Goal: Information Seeking & Learning: Learn about a topic

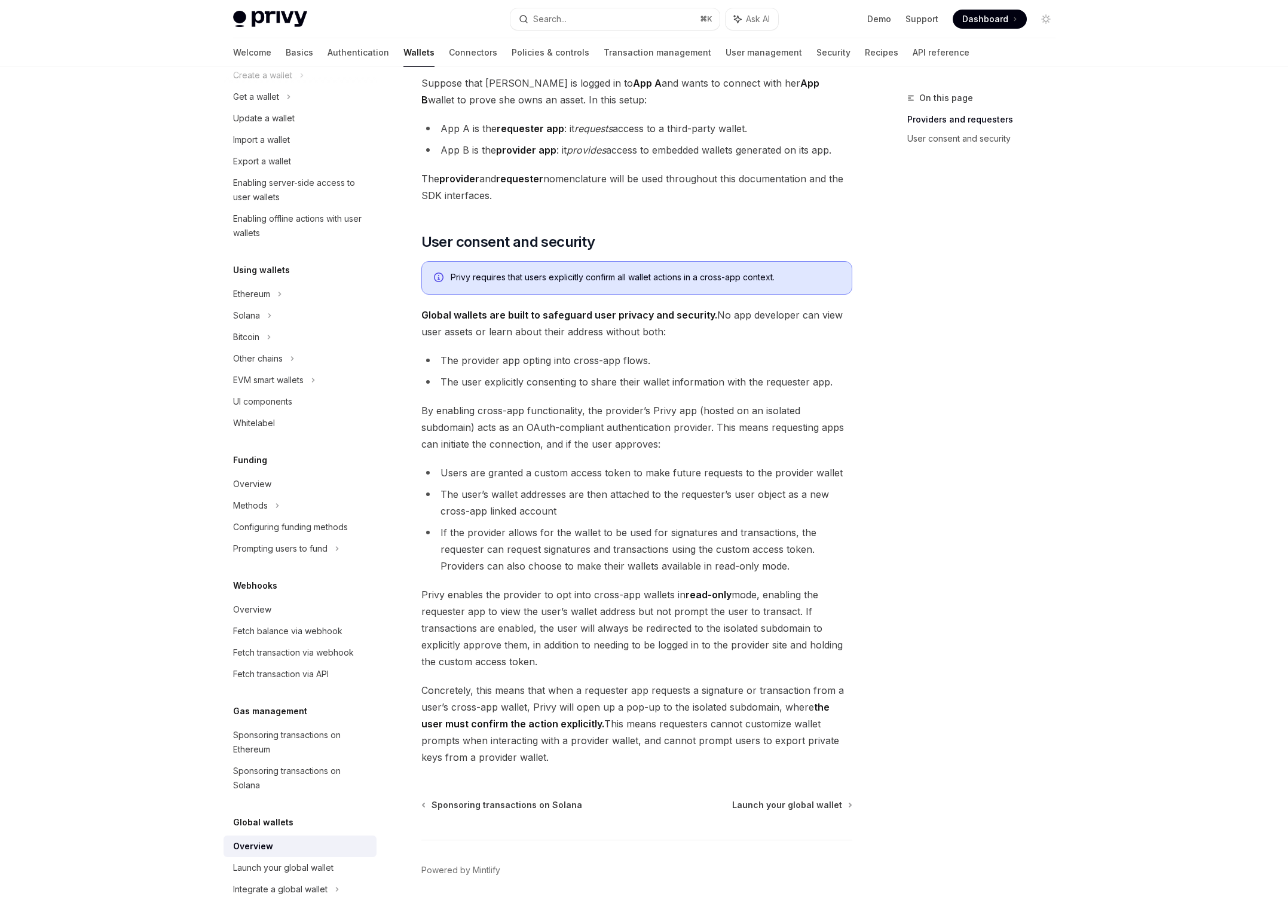
scroll to position [592, 0]
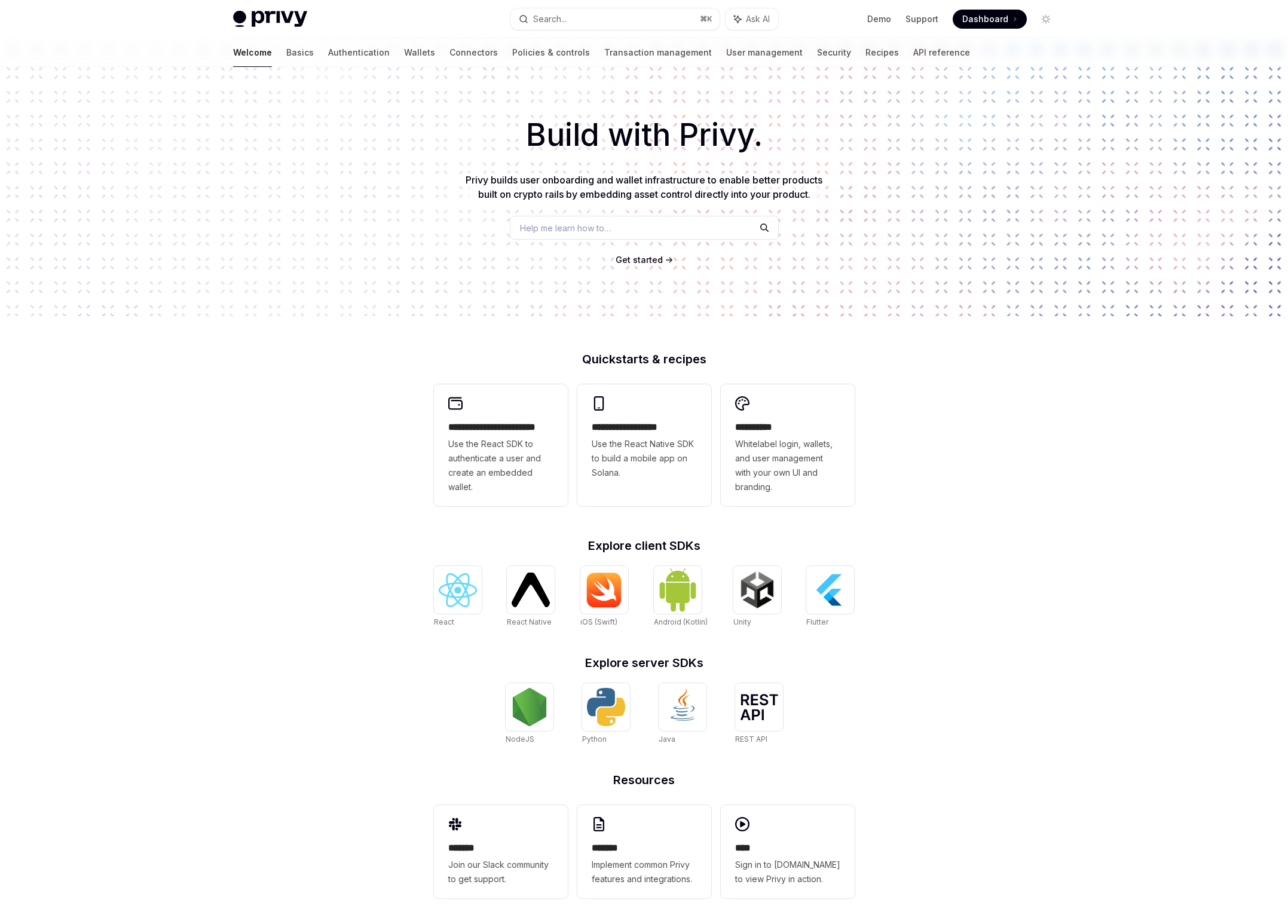
scroll to position [26, 0]
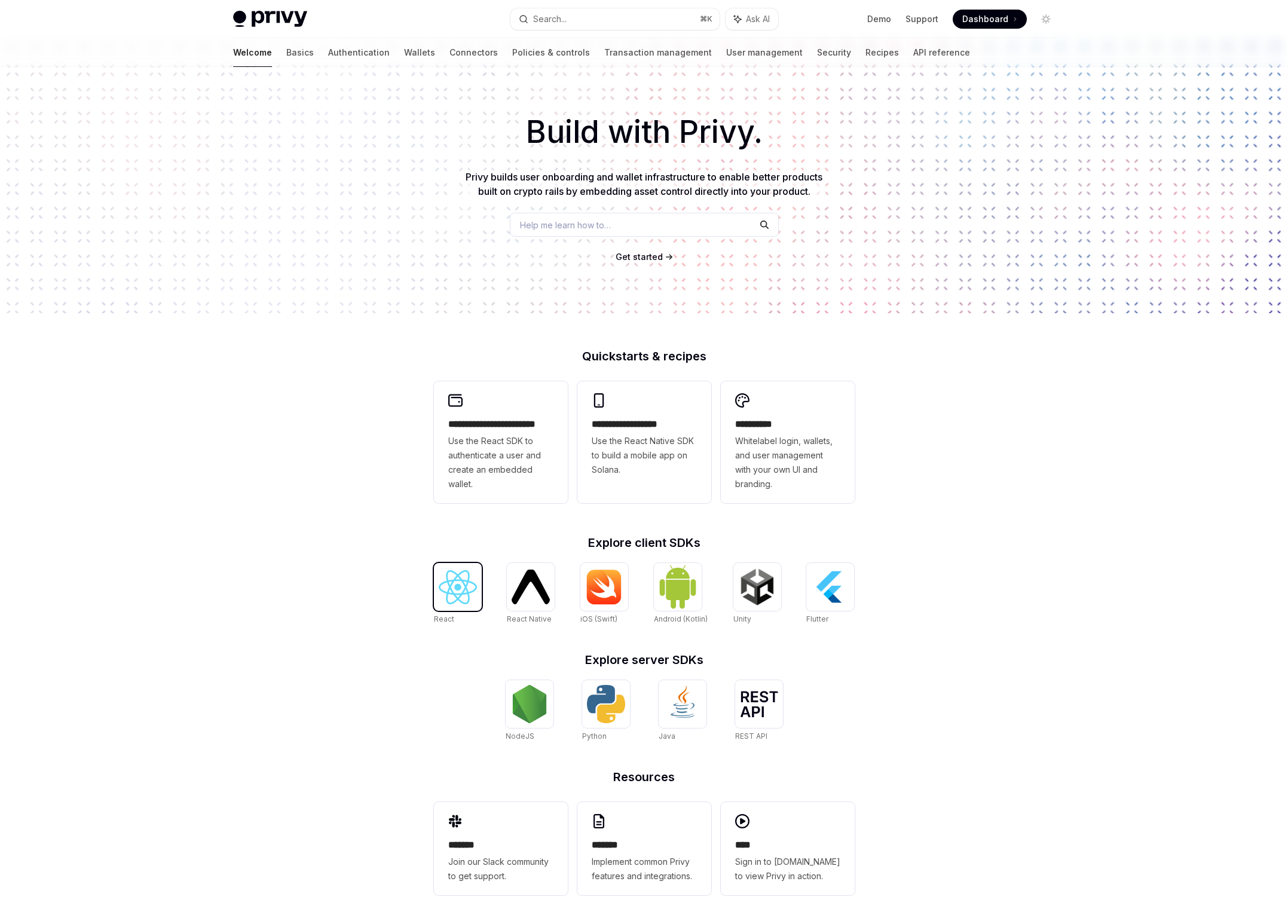
click at [450, 589] on img at bounding box center [457, 587] width 38 height 34
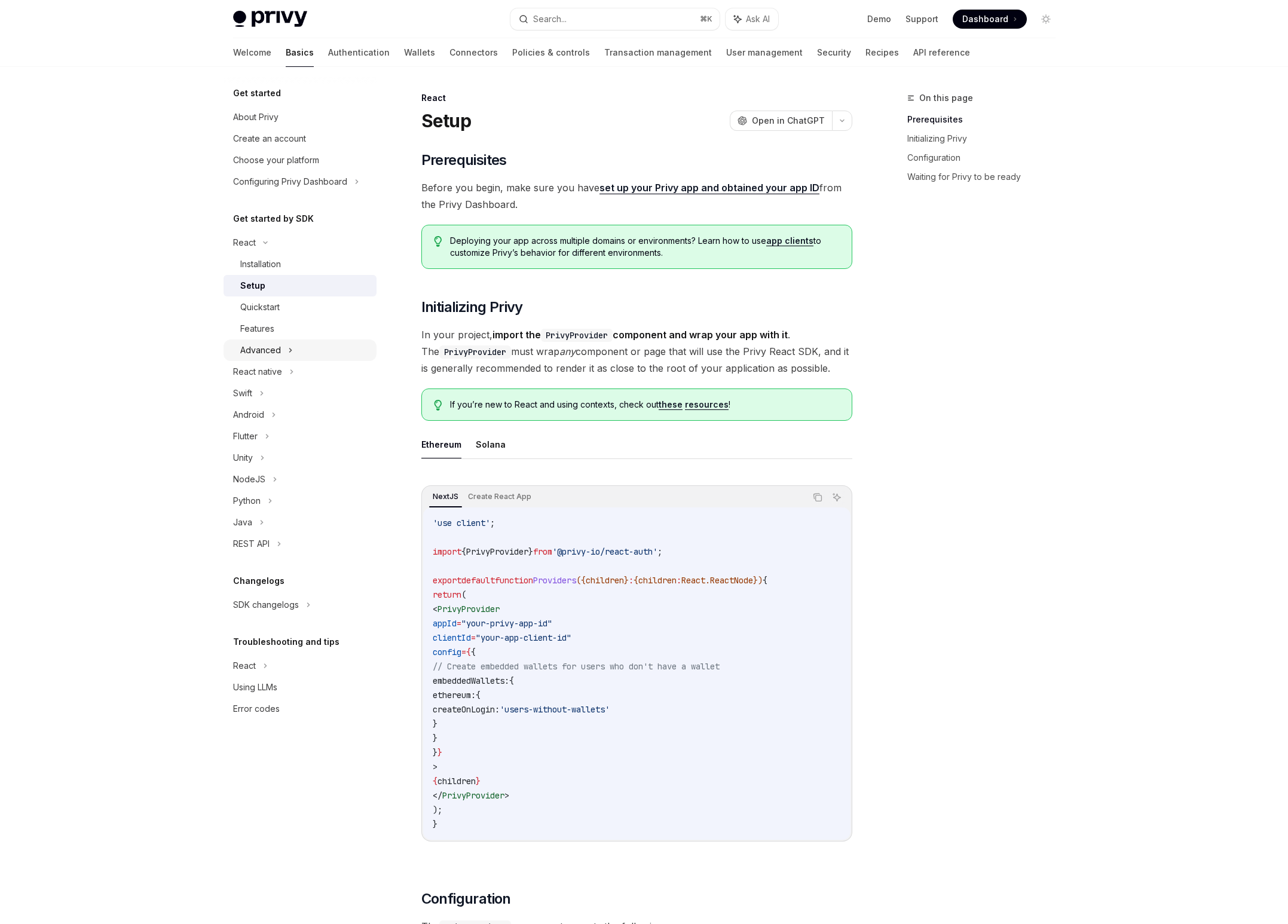
click at [288, 351] on icon at bounding box center [290, 350] width 4 height 14
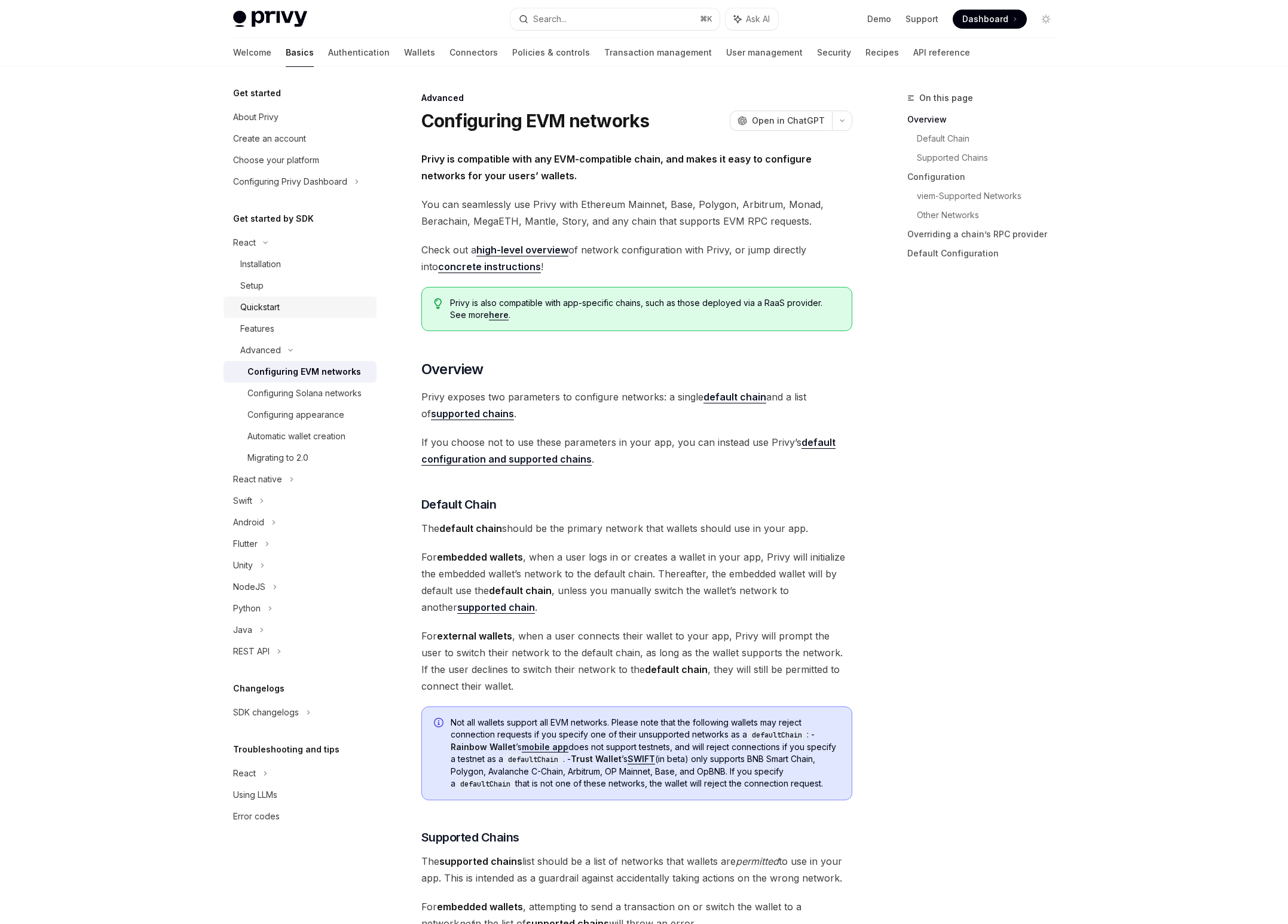
click at [303, 313] on div "Quickstart" at bounding box center [305, 307] width 129 height 14
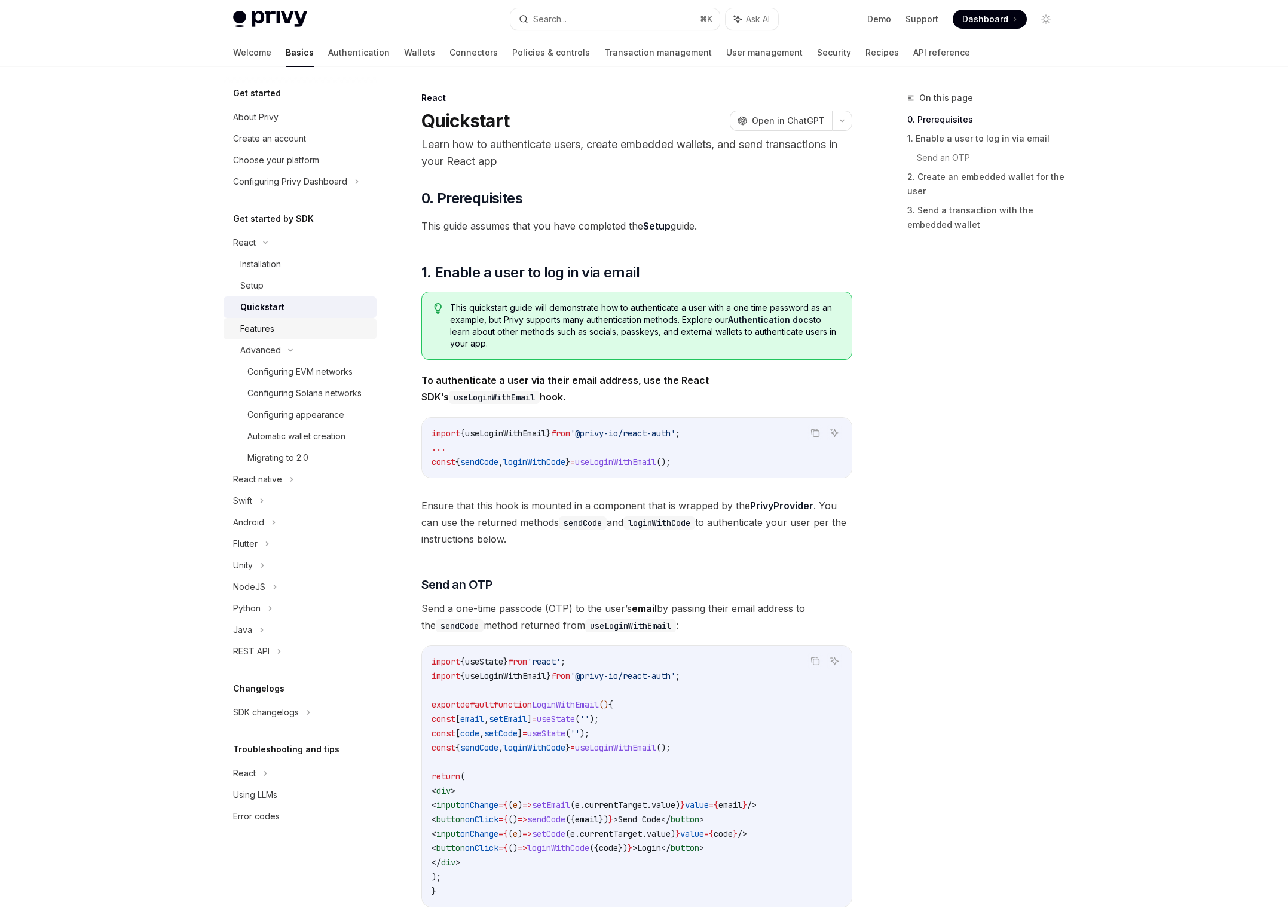
click at [301, 326] on div "Features" at bounding box center [305, 328] width 129 height 14
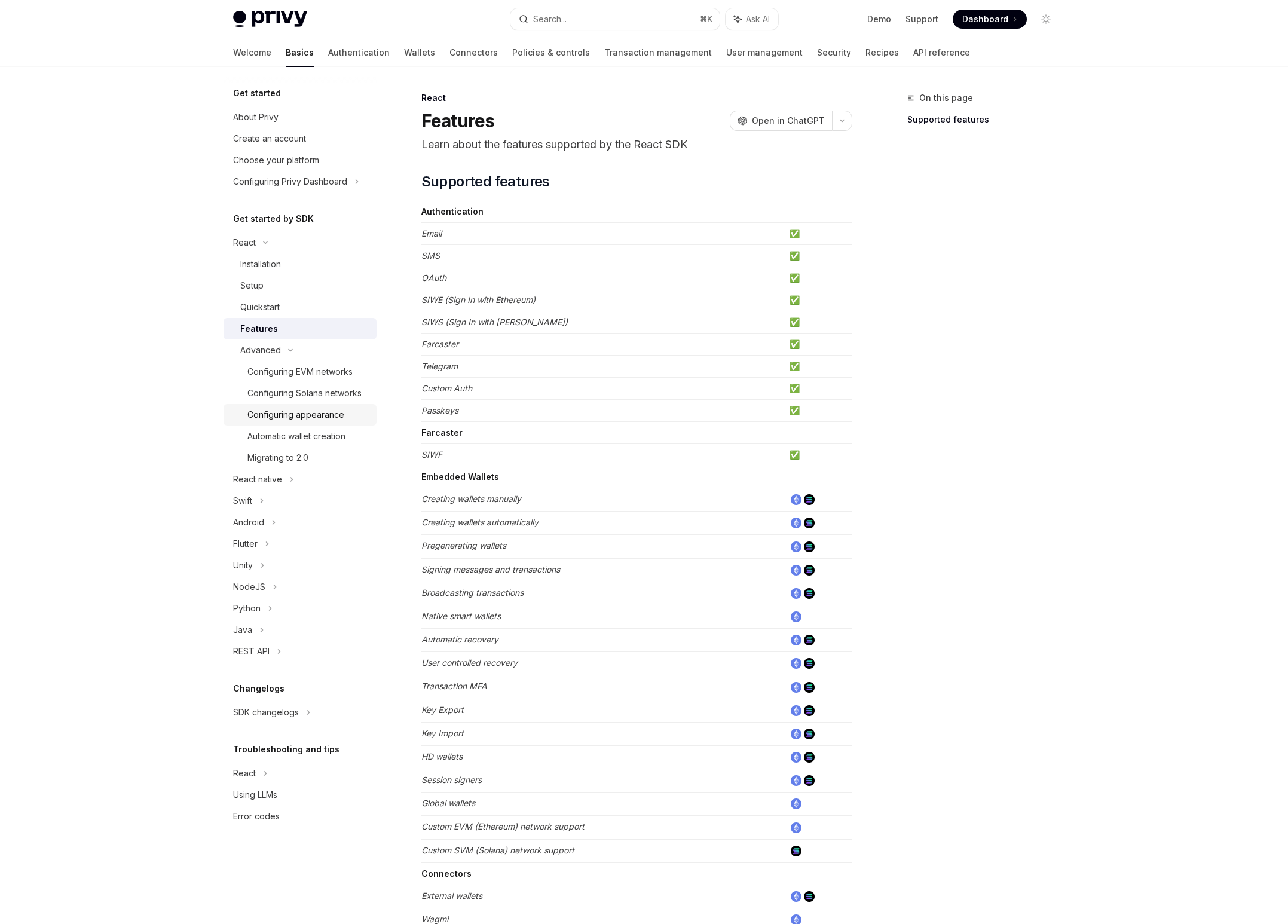
click at [338, 417] on div "Configuring appearance" at bounding box center [296, 415] width 97 height 14
type textarea "*"
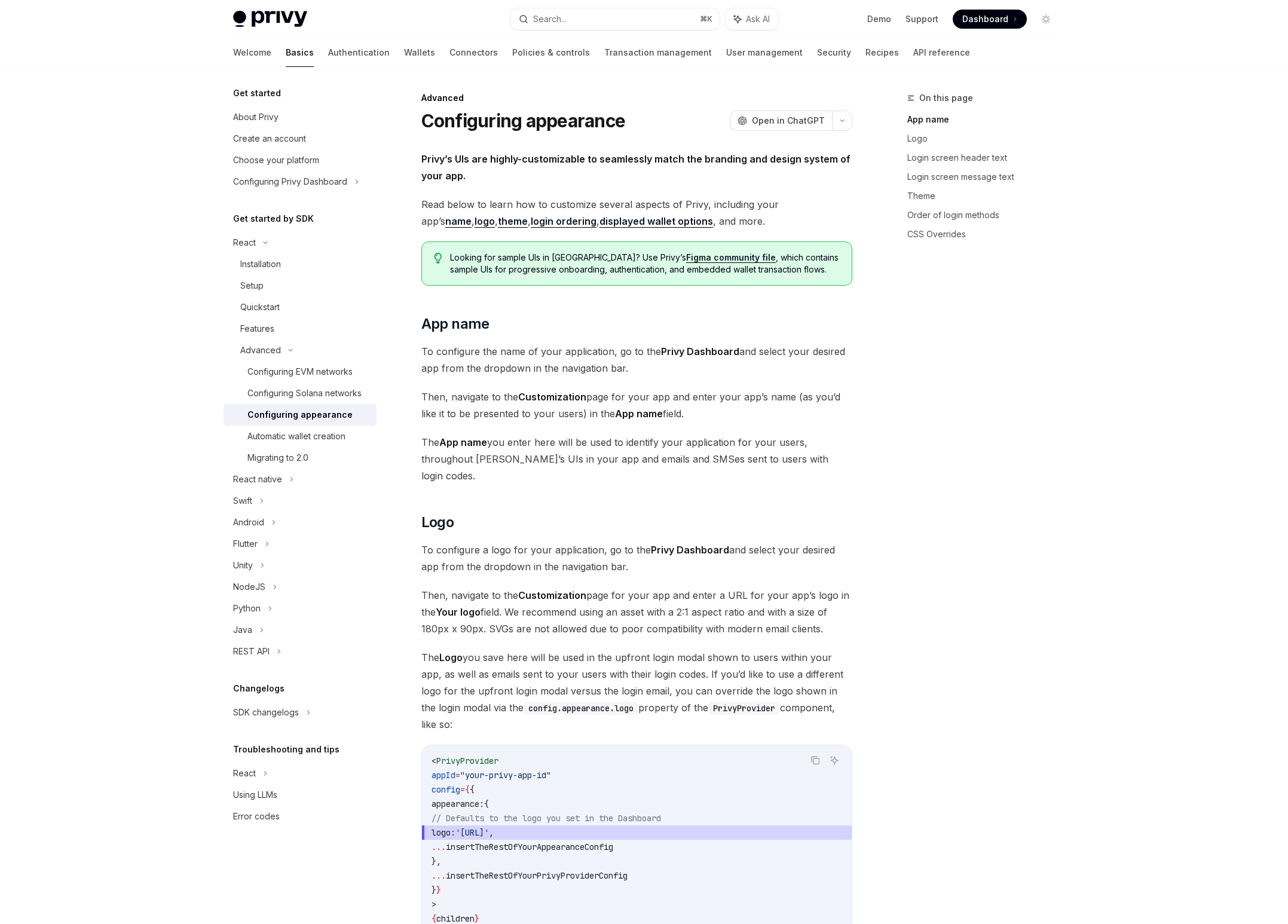
click at [691, 258] on link "Figma community file" at bounding box center [731, 258] width 89 height 10
